Goal: Task Accomplishment & Management: Manage account settings

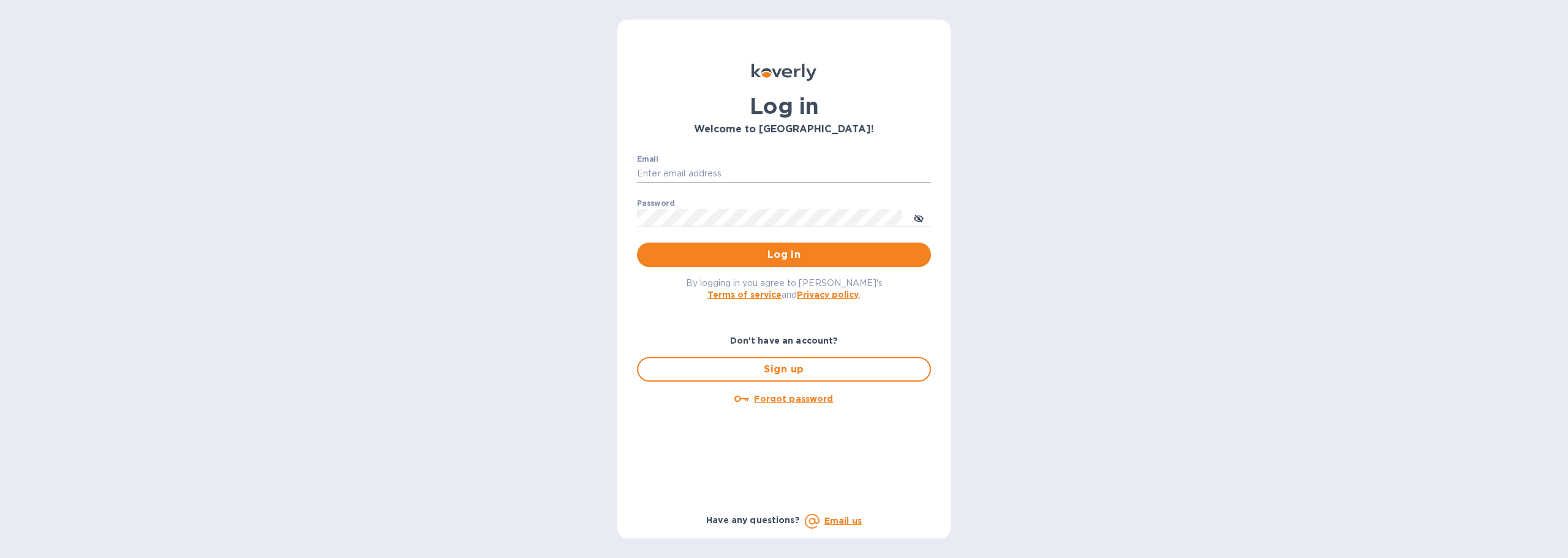
click at [750, 171] on input "Email" at bounding box center [784, 174] width 294 height 19
type input "[EMAIL_ADDRESS][DOMAIN_NAME]"
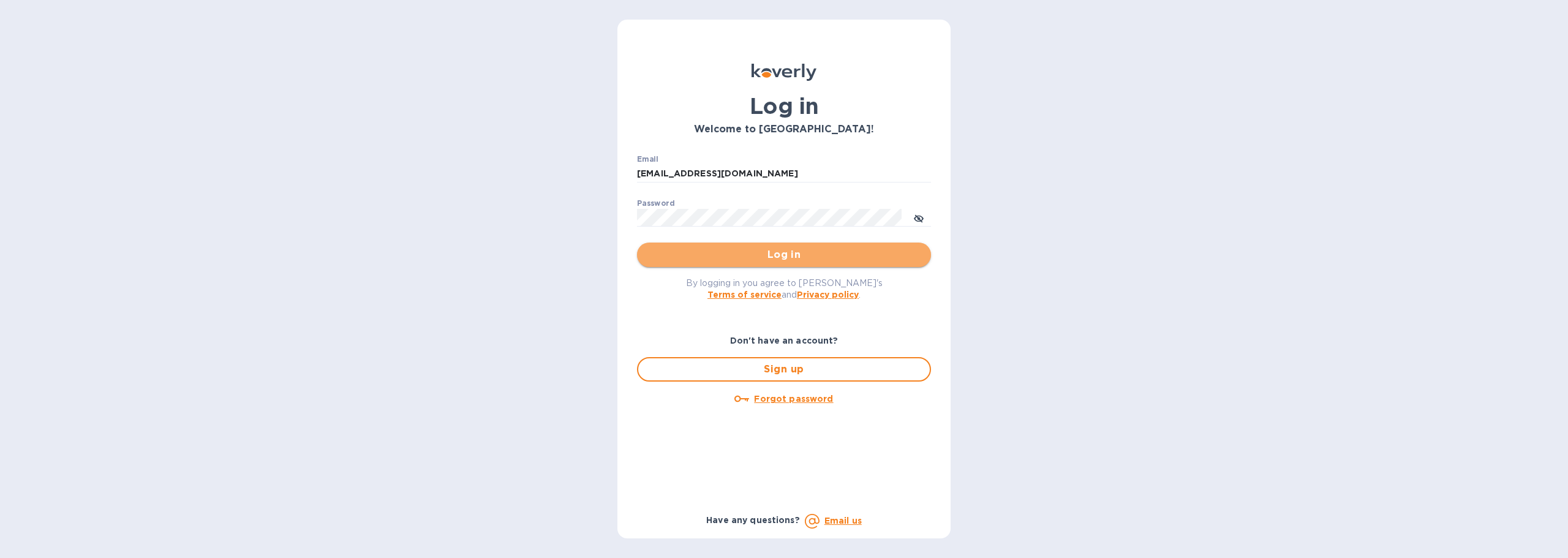
click at [738, 246] on button "Log in" at bounding box center [784, 255] width 294 height 24
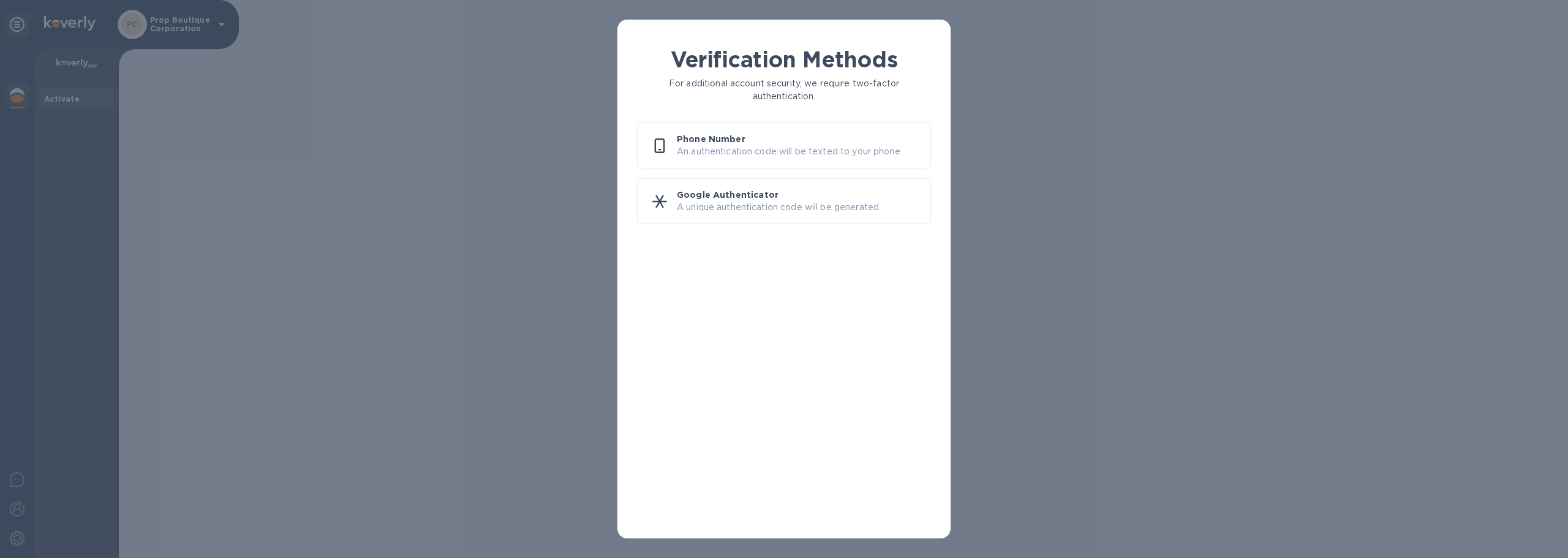
click at [755, 153] on p "An authentication code will be texted to your phone." at bounding box center [798, 151] width 243 height 13
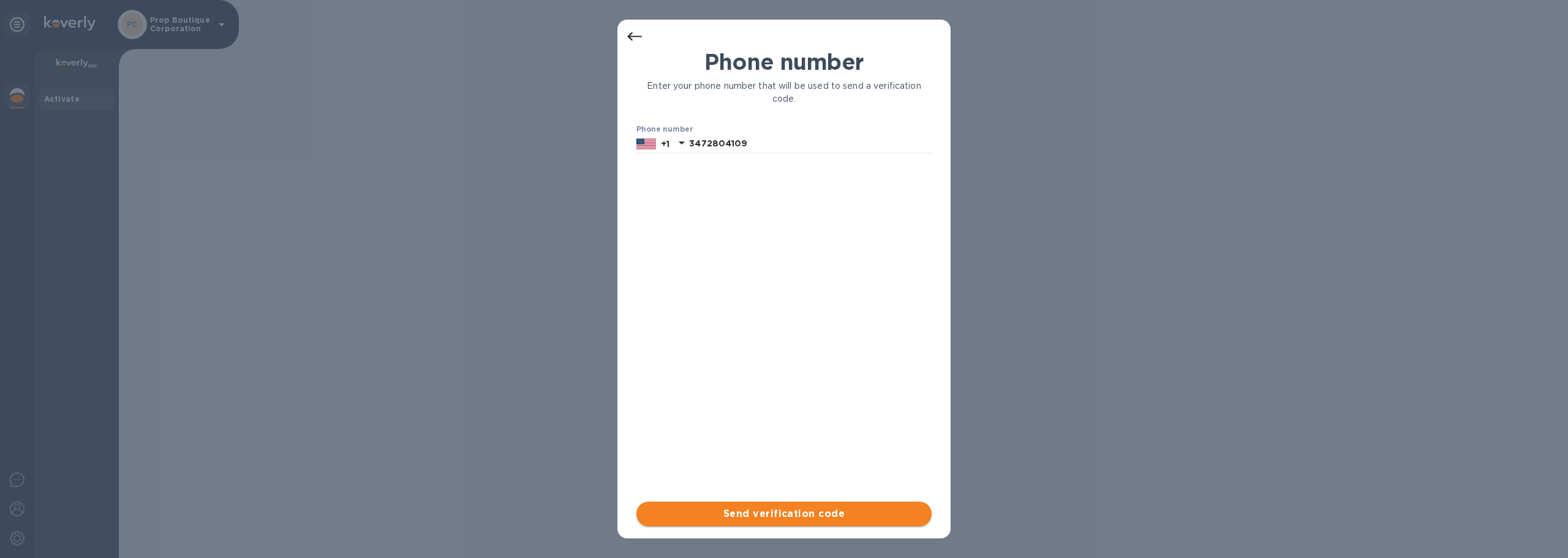
click at [744, 521] on span "Send verification code" at bounding box center [784, 514] width 276 height 15
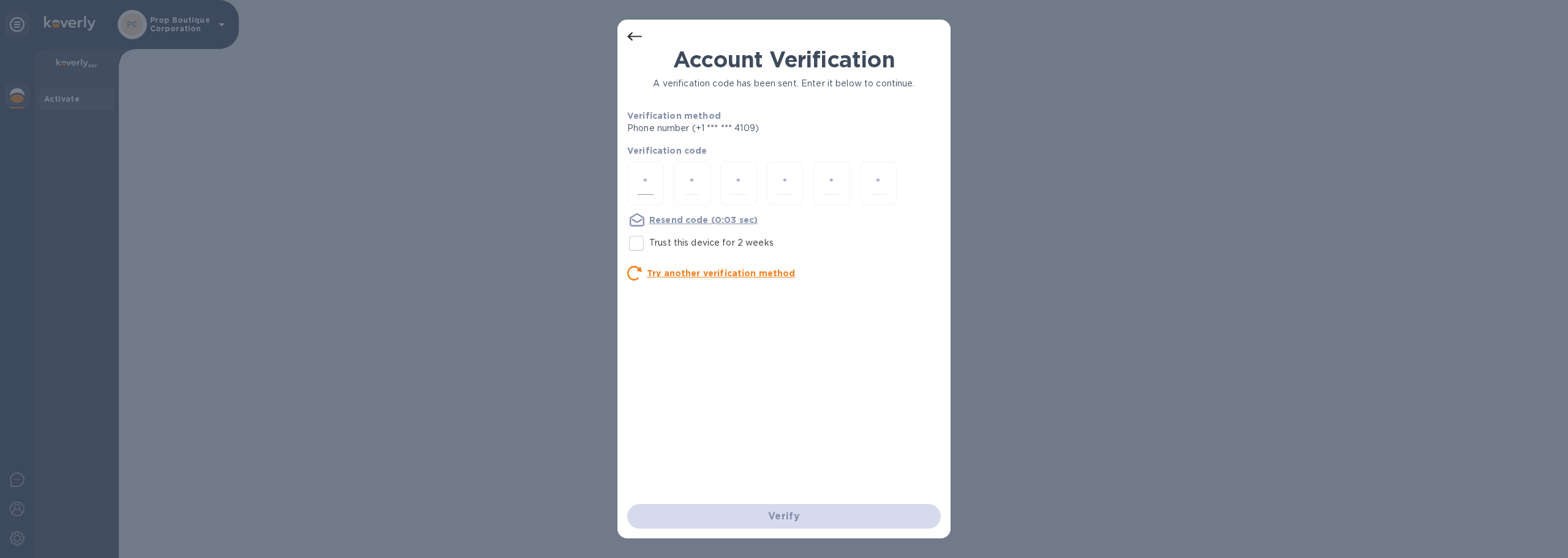
click at [651, 184] on input "number" at bounding box center [645, 184] width 16 height 23
type input "4"
type input "3"
type input "8"
type input "1"
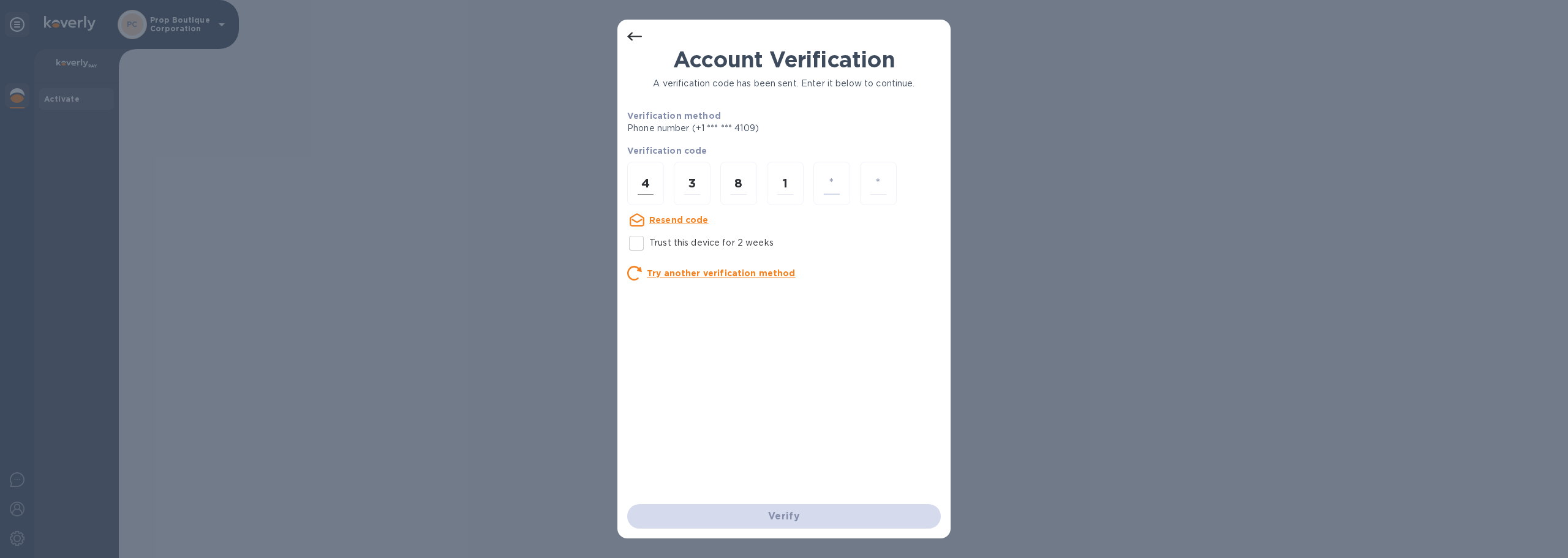
type input "3"
type input "2"
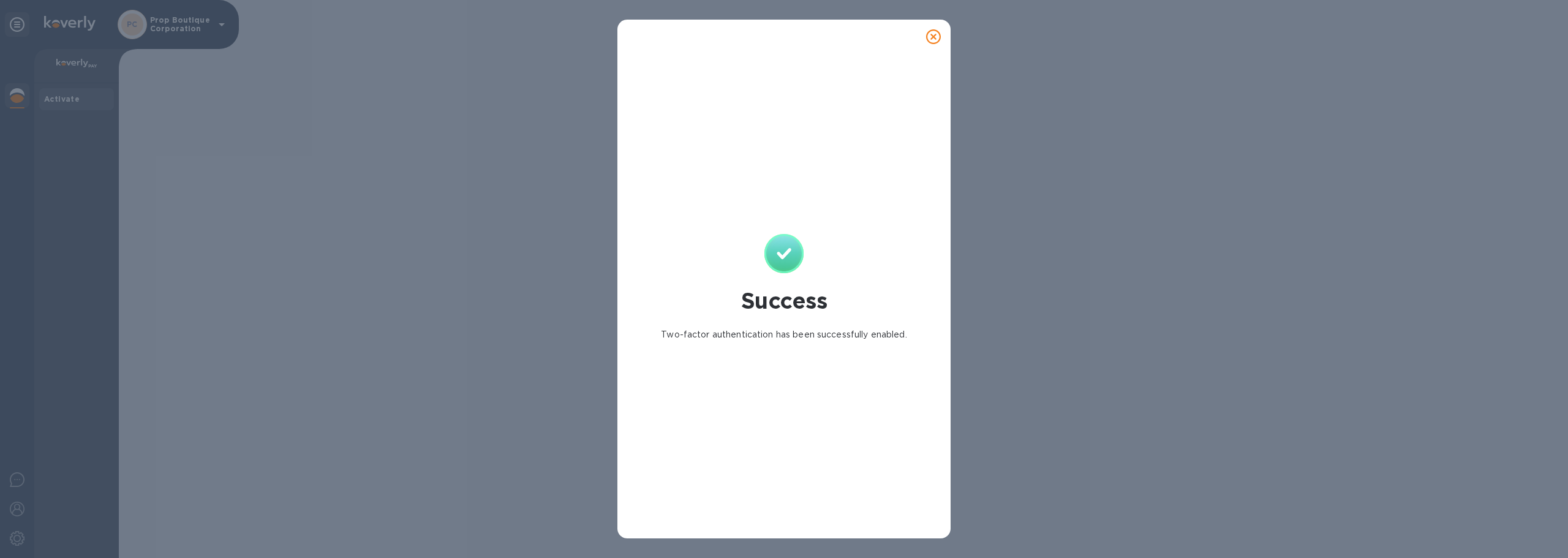
click at [866, 222] on div "Success Two-factor authentication has been successfully enabled." at bounding box center [783, 287] width 313 height 482
click at [936, 38] on icon at bounding box center [933, 36] width 15 height 15
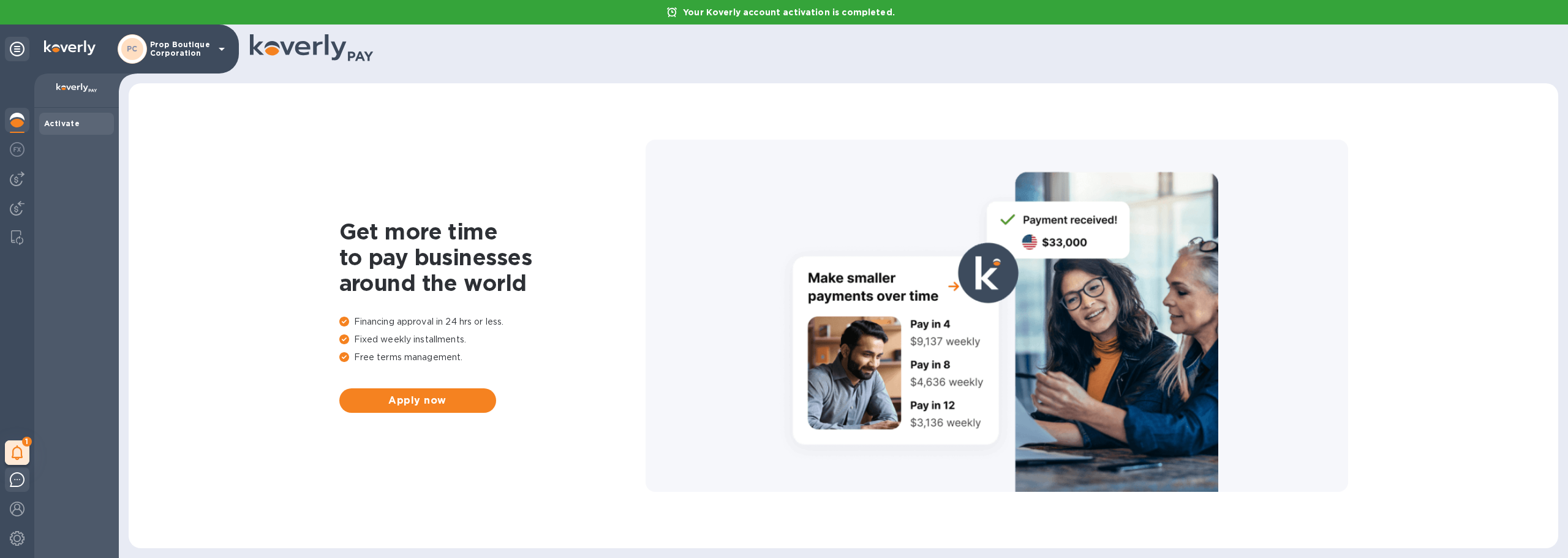
click at [14, 479] on img at bounding box center [17, 479] width 15 height 15
click at [815, 217] on div at bounding box center [997, 316] width 703 height 352
click at [218, 52] on icon at bounding box center [221, 49] width 15 height 15
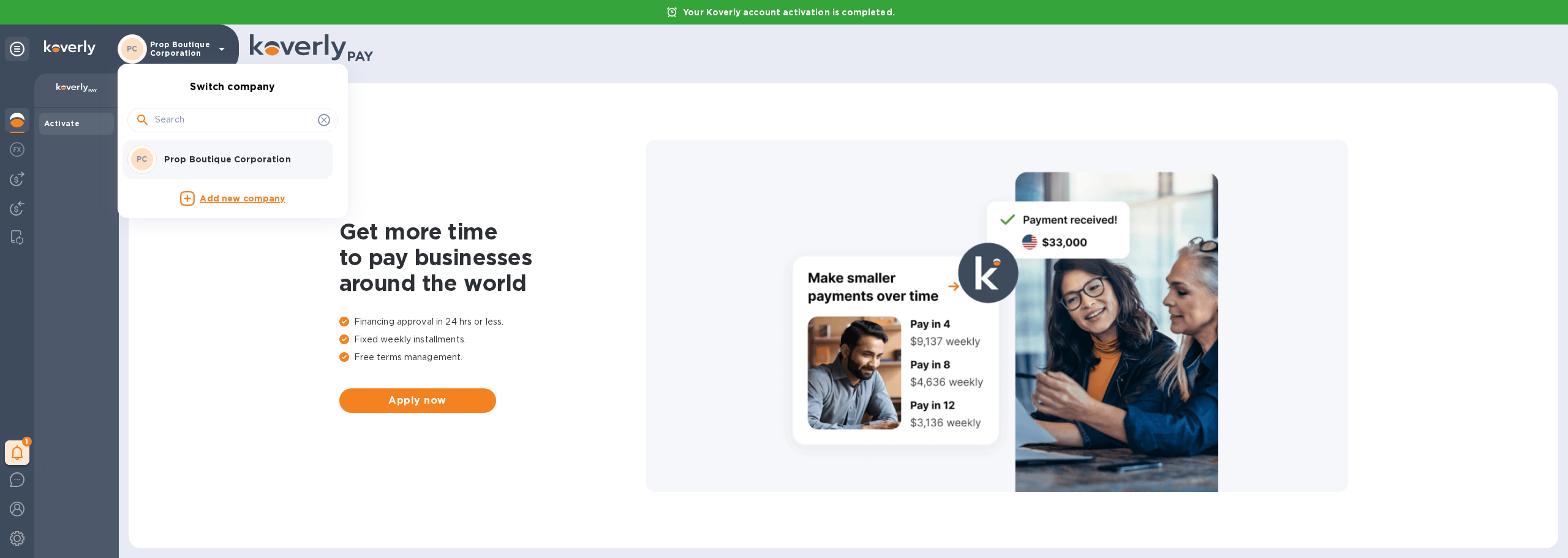
click at [20, 44] on div at bounding box center [784, 279] width 1568 height 558
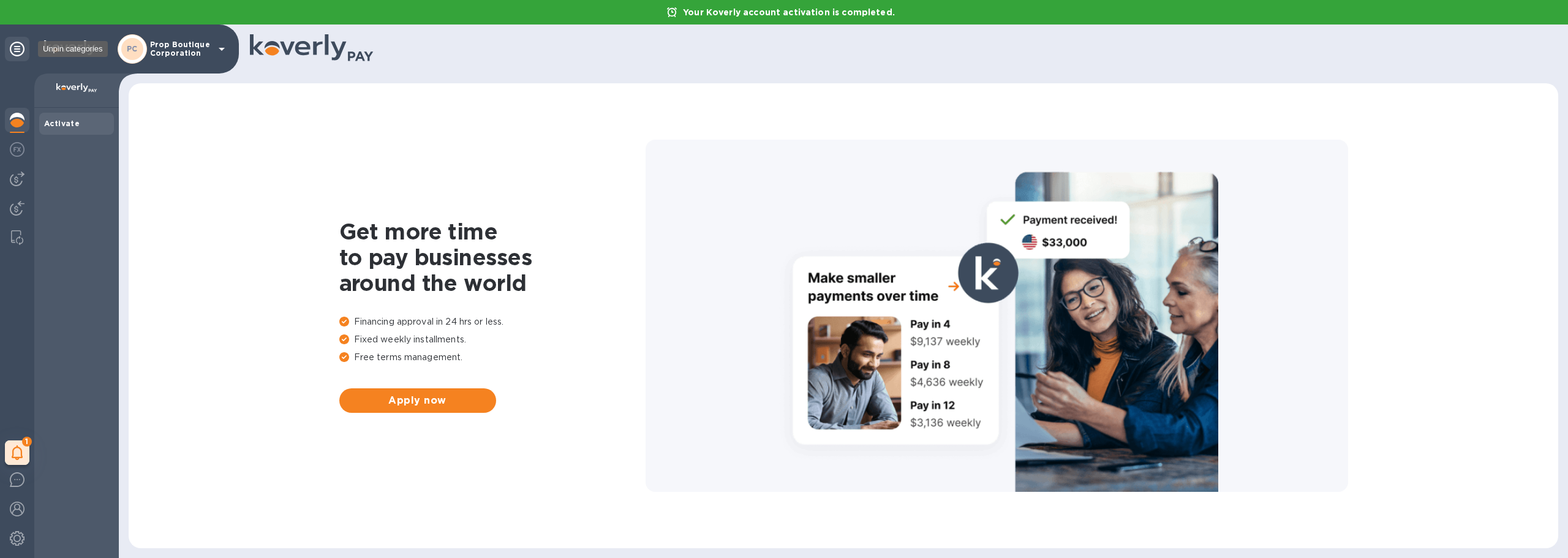
click at [19, 47] on icon at bounding box center [17, 49] width 15 height 15
